Goal: Task Accomplishment & Management: Manage account settings

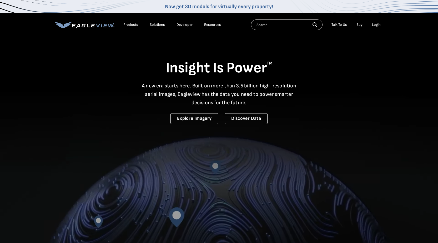
click at [374, 24] on div "Login" at bounding box center [376, 24] width 9 height 5
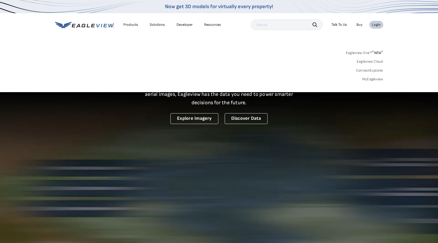
click at [374, 77] on link "MyEagleview" at bounding box center [372, 79] width 21 height 5
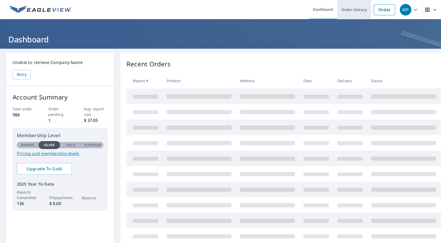
click at [344, 11] on link "Order History" at bounding box center [355, 9] width 34 height 19
